Goal: Use online tool/utility: Utilize a website feature to perform a specific function

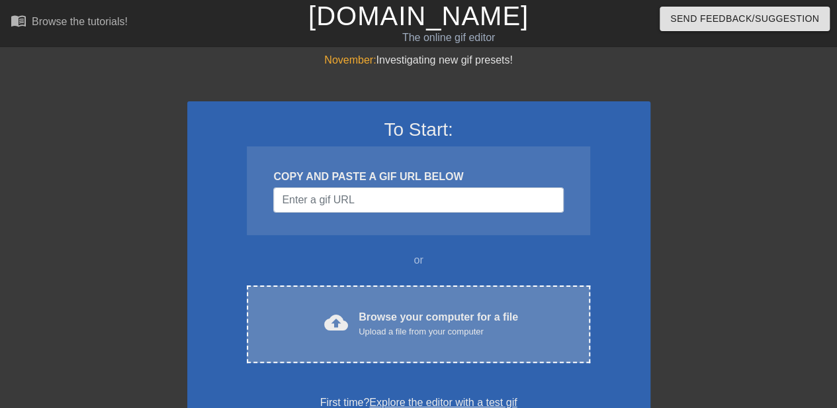
click at [371, 313] on div "Browse your computer for a file Upload a file from your computer" at bounding box center [438, 323] width 159 height 29
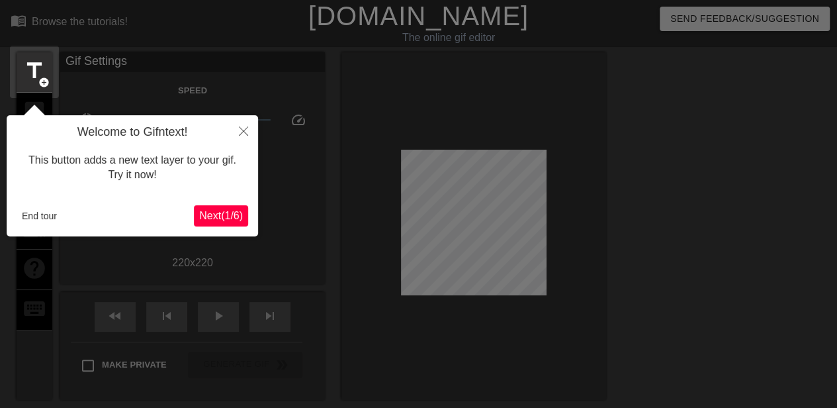
scroll to position [32, 0]
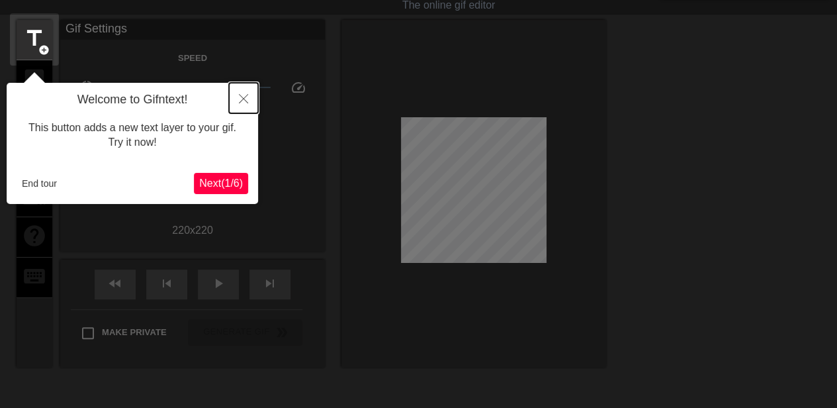
click at [243, 100] on icon "Close" at bounding box center [243, 98] width 9 height 9
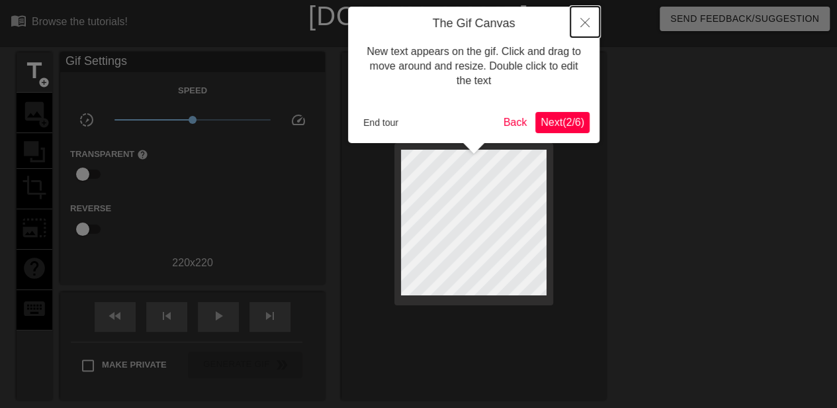
click at [585, 19] on icon "Close" at bounding box center [584, 22] width 9 height 9
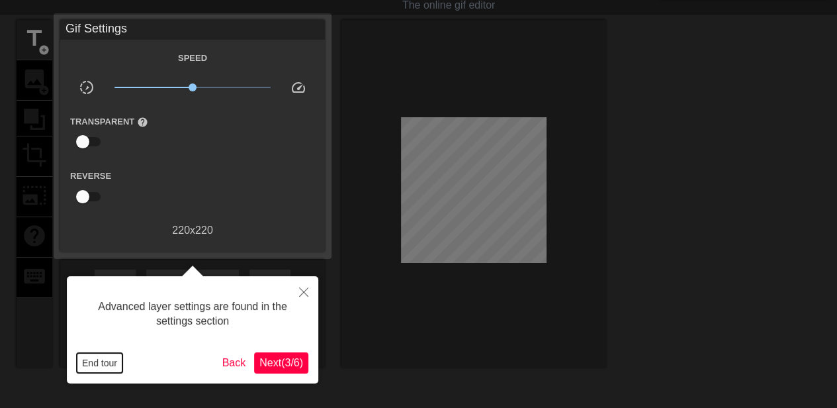
click at [91, 357] on button "End tour" at bounding box center [100, 363] width 46 height 20
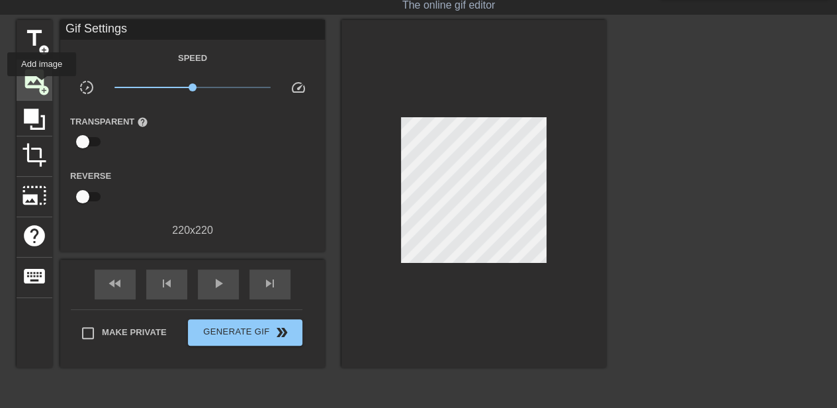
click at [42, 85] on span "add_circle" at bounding box center [43, 90] width 11 height 11
click at [45, 44] on span "add_circle" at bounding box center [43, 49] width 11 height 11
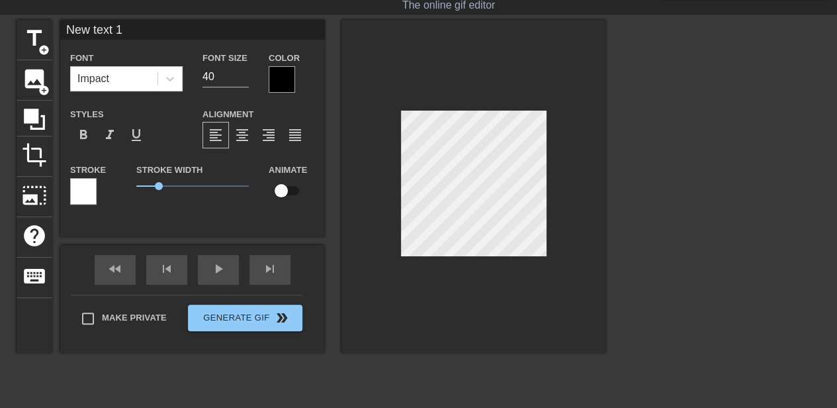
scroll to position [2, 1]
type input "A"
type textarea "A"
type input "Al"
type textarea "Al"
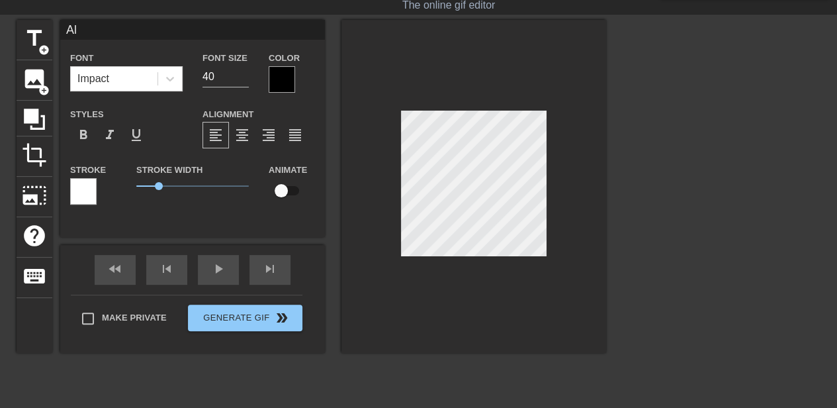
type input "Ale"
type textarea "Ale"
type input "[PERSON_NAME]"
type textarea "[PERSON_NAME]"
type input "[PERSON_NAME]"
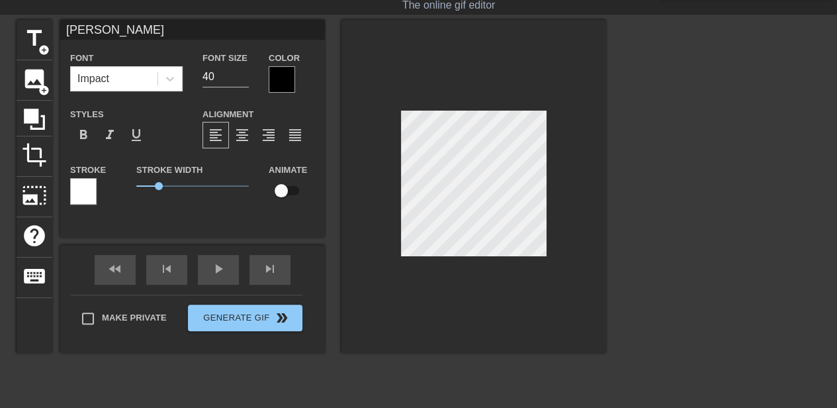
type textarea "[PERSON_NAME]"
type input "[PERSON_NAME]"
type textarea "[PERSON_NAME]"
type input "[PERSON_NAME]"
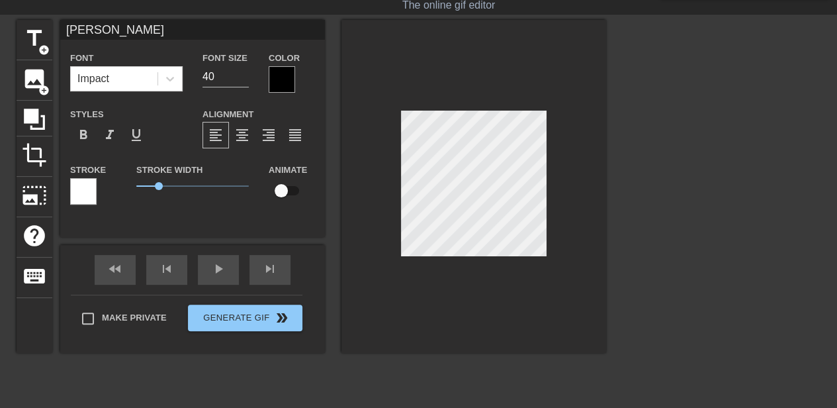
type textarea "[PERSON_NAME]"
type input "[PERSON_NAME]"
type textarea "[PERSON_NAME]"
type input "[PERSON_NAME]"
type textarea "[PERSON_NAME]"
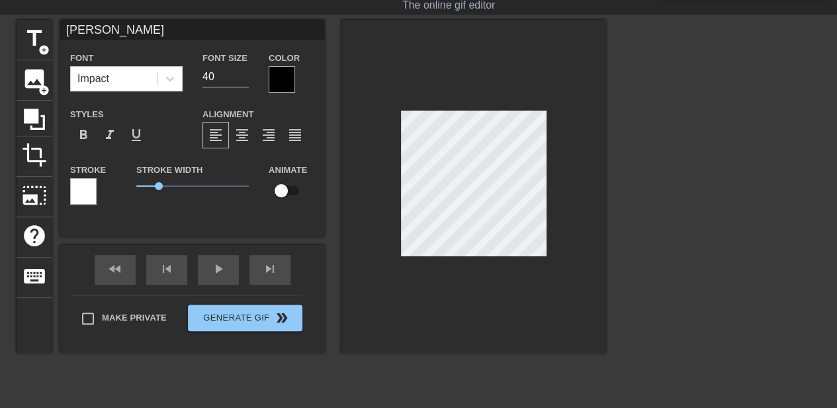
type input "[PERSON_NAME]"
type textarea "[PERSON_NAME]"
type input "[PERSON_NAME] is"
type textarea "[PERSON_NAME] is"
type input "[PERSON_NAME] is W"
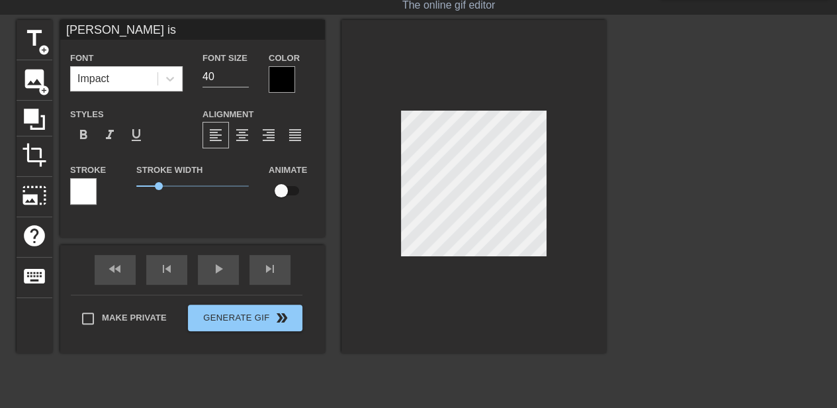
type textarea "[PERSON_NAME] is W"
type input "[PERSON_NAME] is Wa"
type textarea "[PERSON_NAME] is Wa"
type input "[PERSON_NAME] is [PERSON_NAME]"
type textarea "[PERSON_NAME] is [PERSON_NAME]"
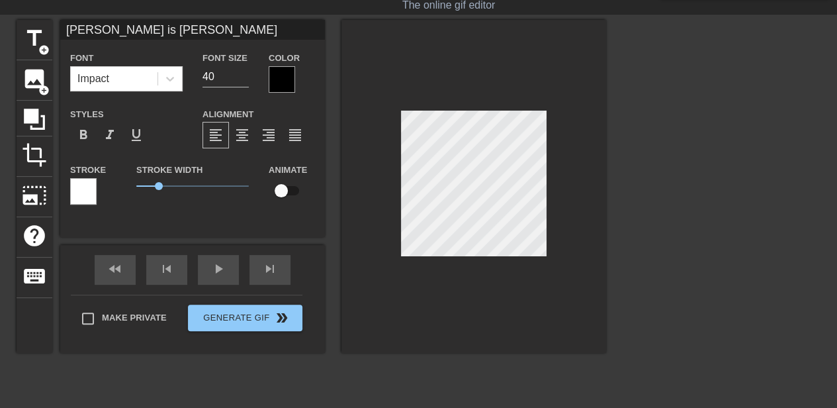
type input "[PERSON_NAME] is Wait"
type textarea "[PERSON_NAME] is Waiti"
type input "[PERSON_NAME] is Waitin"
type textarea "[PERSON_NAME] is Waitin"
type input "[PERSON_NAME] is Waiting"
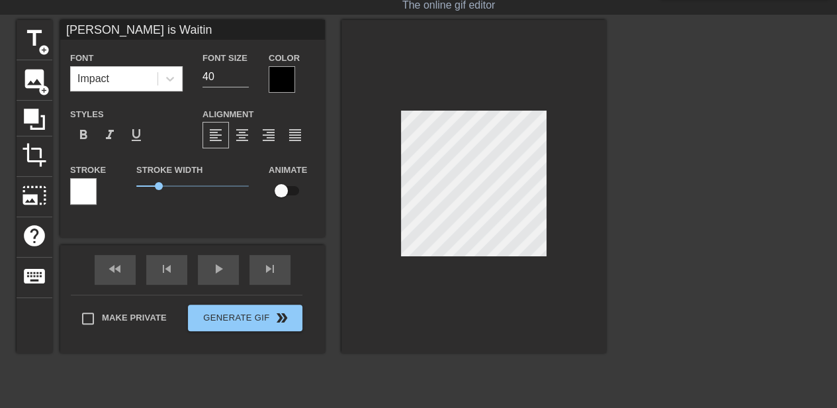
type textarea "[PERSON_NAME] is Waiting"
type input "[PERSON_NAME] is Waiting."
type textarea "[PERSON_NAME] is Waiting."
type input "[PERSON_NAME] is Waiting.."
type textarea "[PERSON_NAME] is Waiting.."
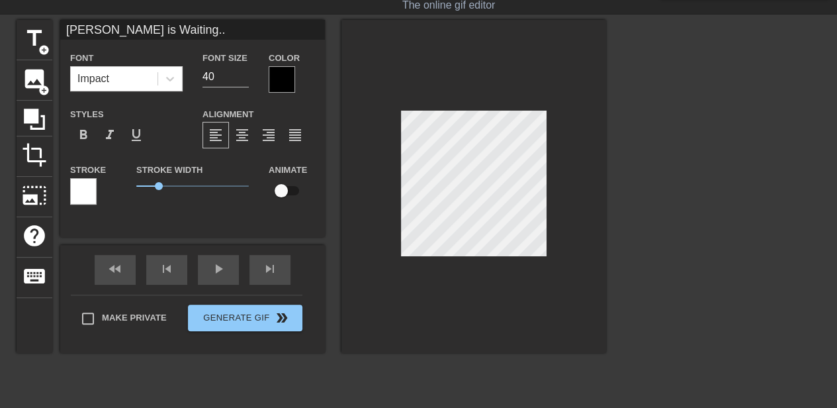
type input "[PERSON_NAME] is Waiting..."
type textarea "[PERSON_NAME] is Waiting..."
type input "[PERSON_NAME] is Waiting...."
type textarea "[PERSON_NAME] is Waiting...."
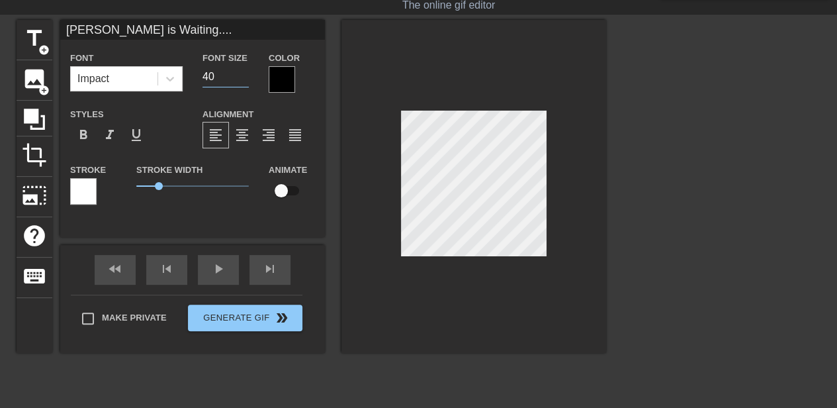
drag, startPoint x: 237, startPoint y: 73, endPoint x: 204, endPoint y: 79, distance: 33.5
click at [204, 79] on input "40" at bounding box center [225, 76] width 46 height 21
type input "30"
click at [715, 159] on div at bounding box center [721, 218] width 198 height 397
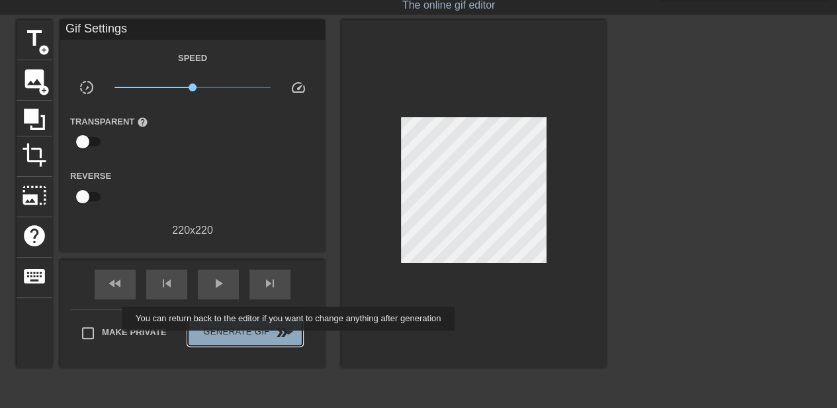
click at [290, 339] on button "Generate Gif double_arrow" at bounding box center [245, 332] width 114 height 26
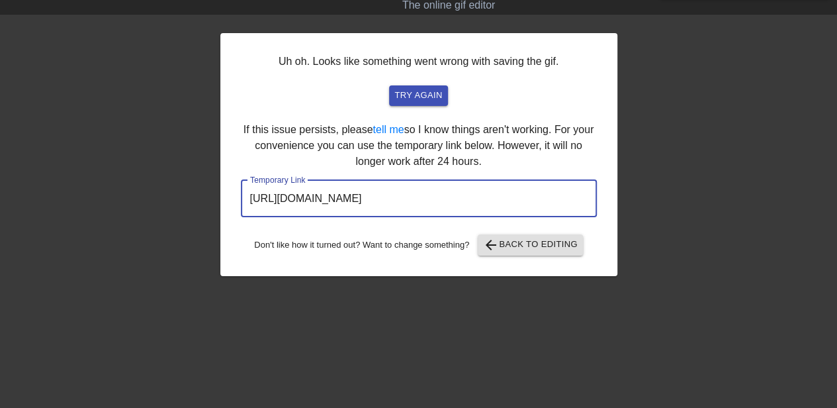
drag, startPoint x: 537, startPoint y: 202, endPoint x: 247, endPoint y: 210, distance: 289.9
click at [247, 210] on input "[URL][DOMAIN_NAME]" at bounding box center [419, 198] width 356 height 37
